Goal: Navigation & Orientation: Find specific page/section

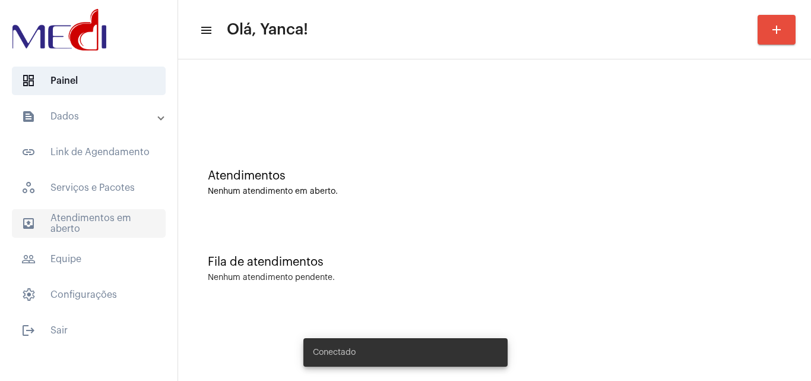
click at [94, 217] on span "outbox_outline Atendimentos em aberto" at bounding box center [89, 223] width 154 height 29
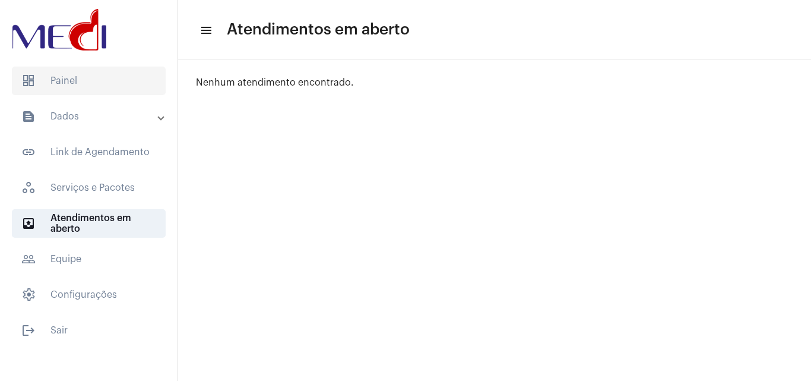
click at [71, 81] on span "dashboard Painel" at bounding box center [89, 81] width 154 height 29
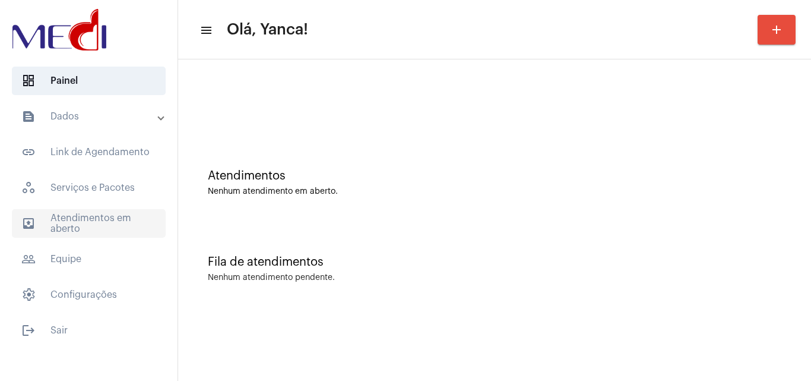
click at [94, 216] on span "outbox_outline Atendimentos em aberto" at bounding box center [89, 223] width 154 height 29
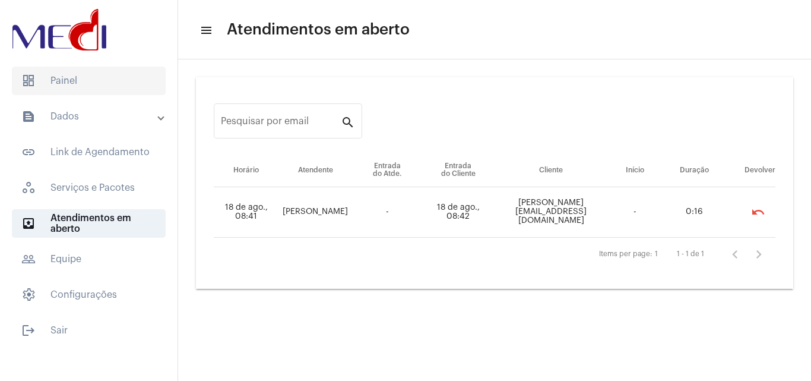
click at [83, 81] on span "dashboard Painel" at bounding box center [89, 81] width 154 height 29
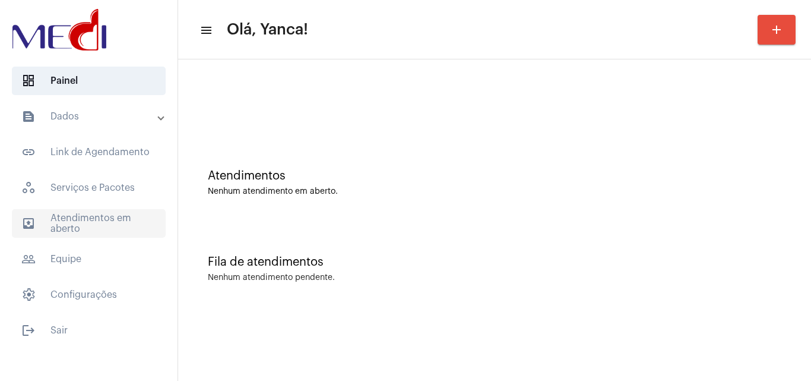
click at [105, 226] on span "outbox_outline Atendimentos em aberto" at bounding box center [89, 223] width 154 height 29
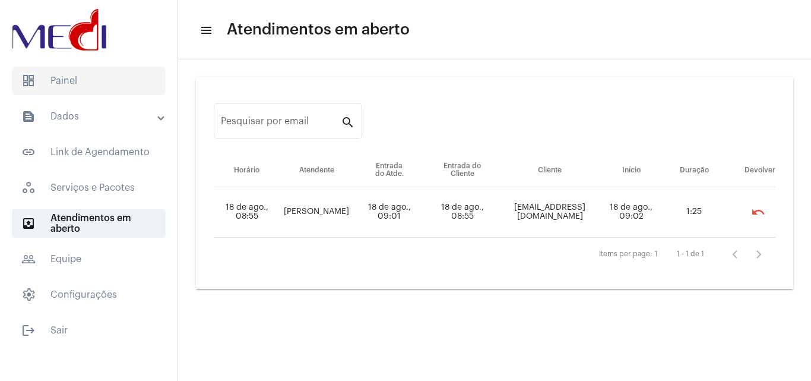
click at [100, 78] on span "dashboard Painel" at bounding box center [89, 81] width 154 height 29
